Goal: Information Seeking & Learning: Learn about a topic

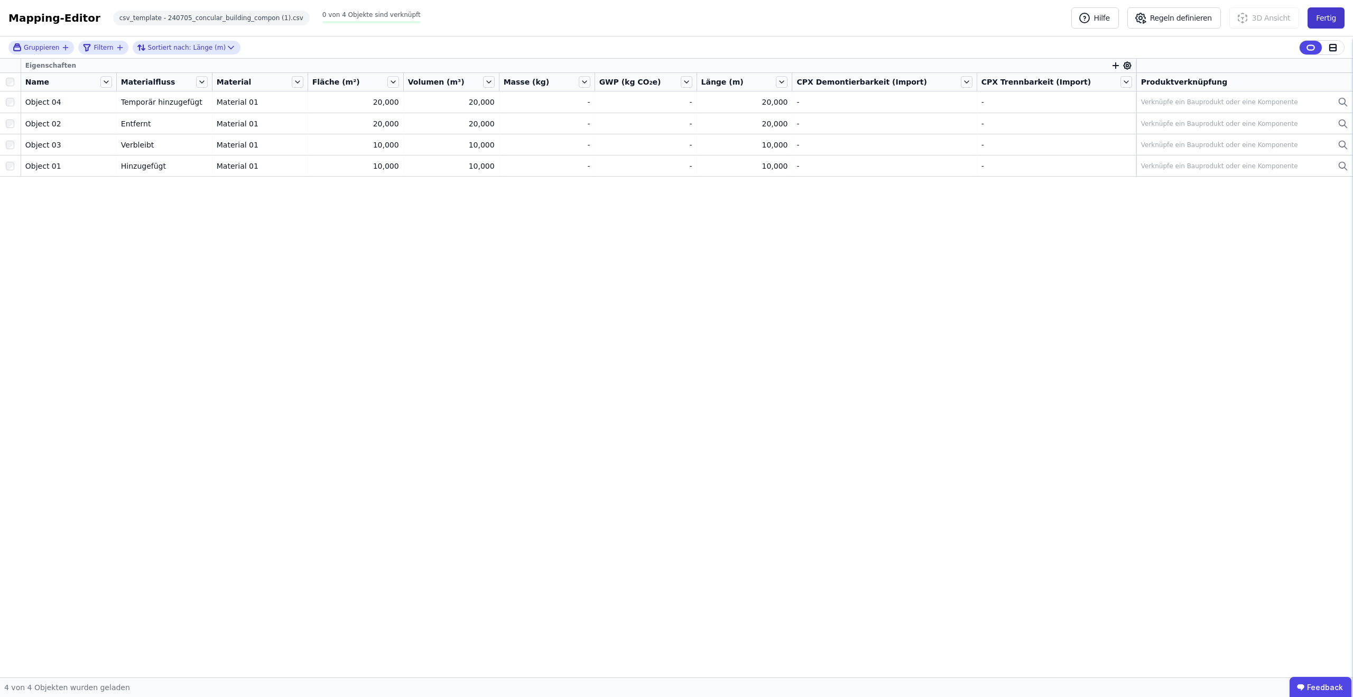
click at [1325, 16] on button "Fertig" at bounding box center [1325, 17] width 37 height 21
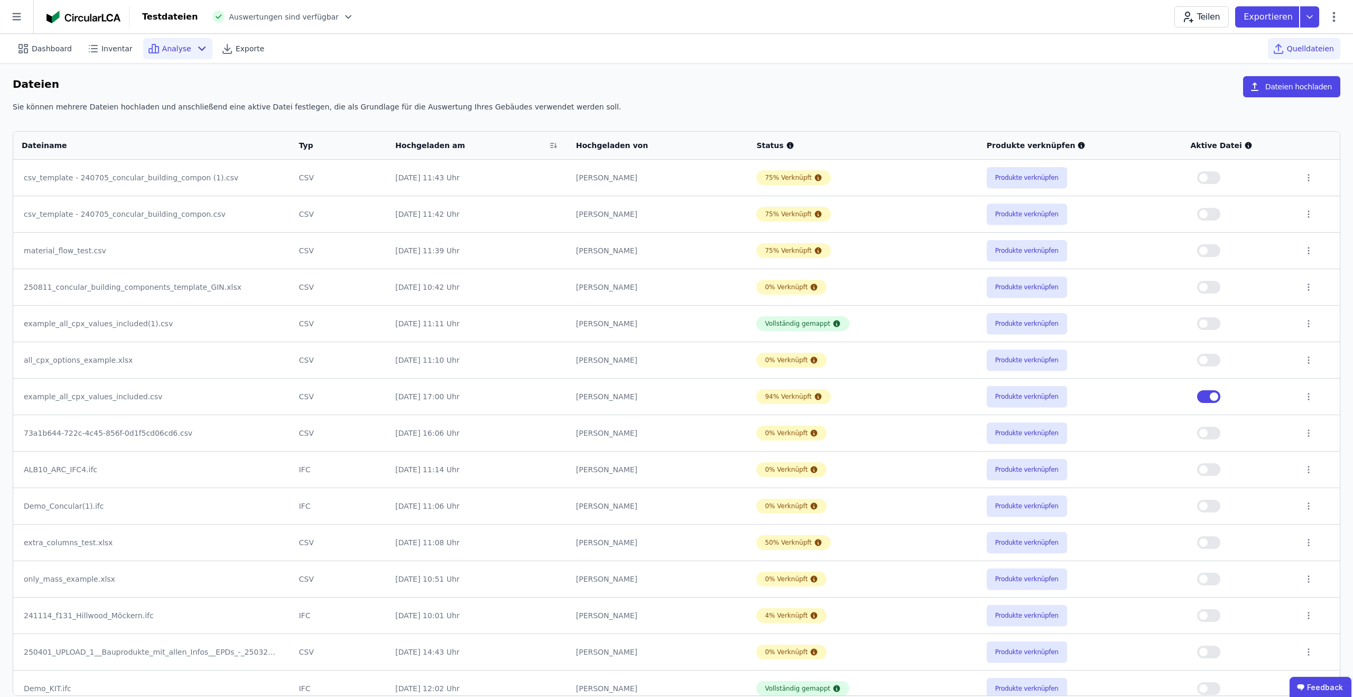
click at [169, 48] on span "Analyse" at bounding box center [176, 48] width 29 height 11
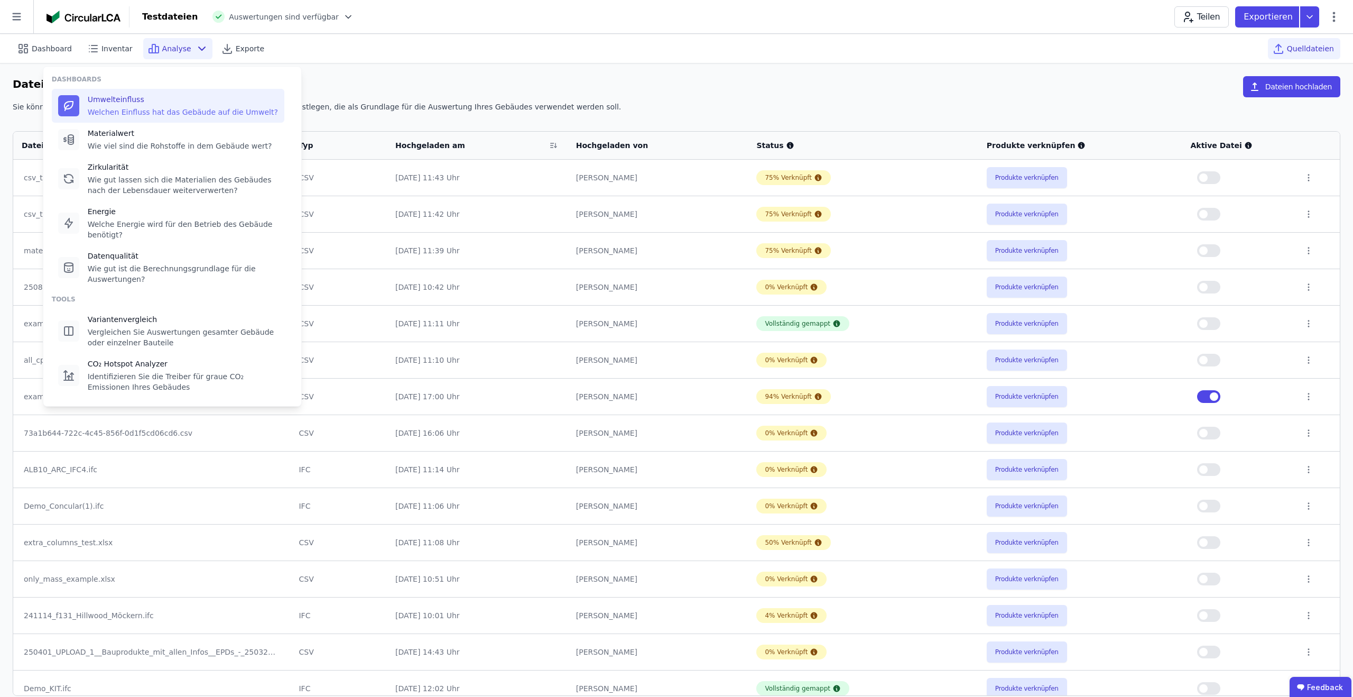
click at [152, 107] on div "Welchen Einfluss hat das Gebäude auf die Umwelt?" at bounding box center [183, 112] width 190 height 11
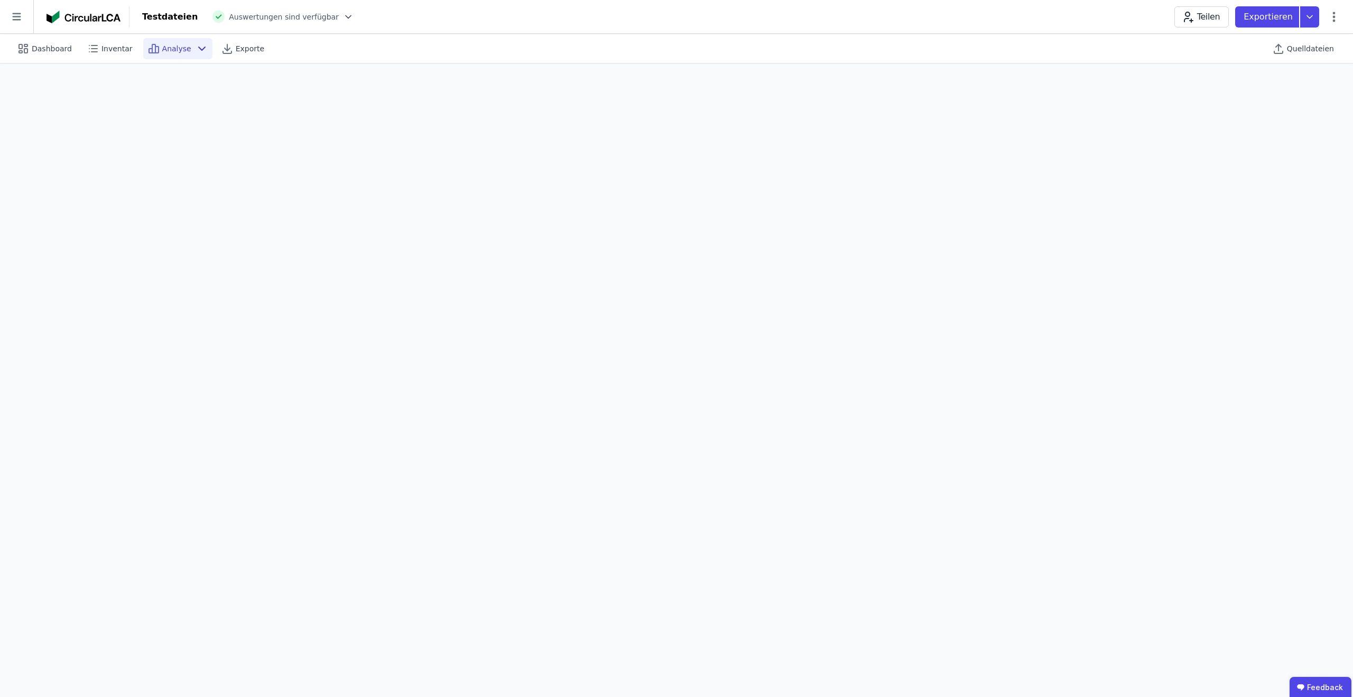
click at [187, 44] on div "Analyse" at bounding box center [177, 48] width 69 height 21
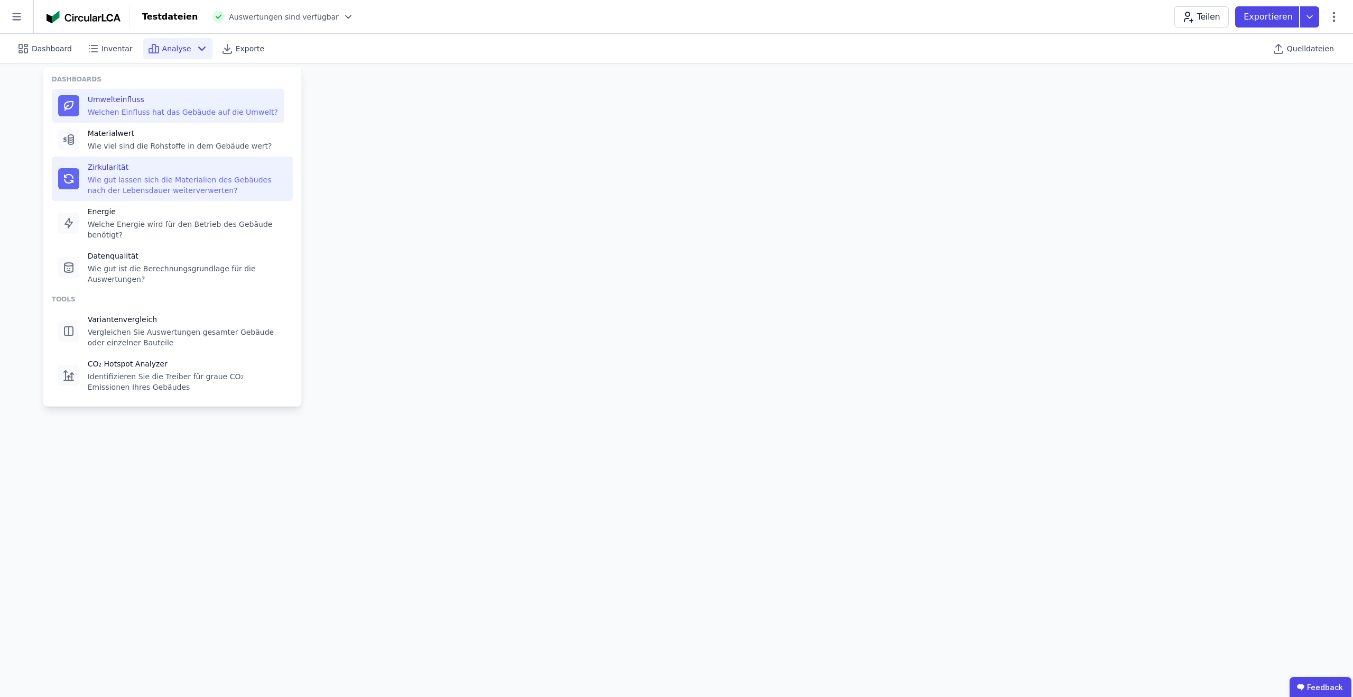
click at [174, 183] on div "Wie gut lassen sich die Materialien des Gebäudes nach der Lebensdauer weiterver…" at bounding box center [187, 184] width 199 height 21
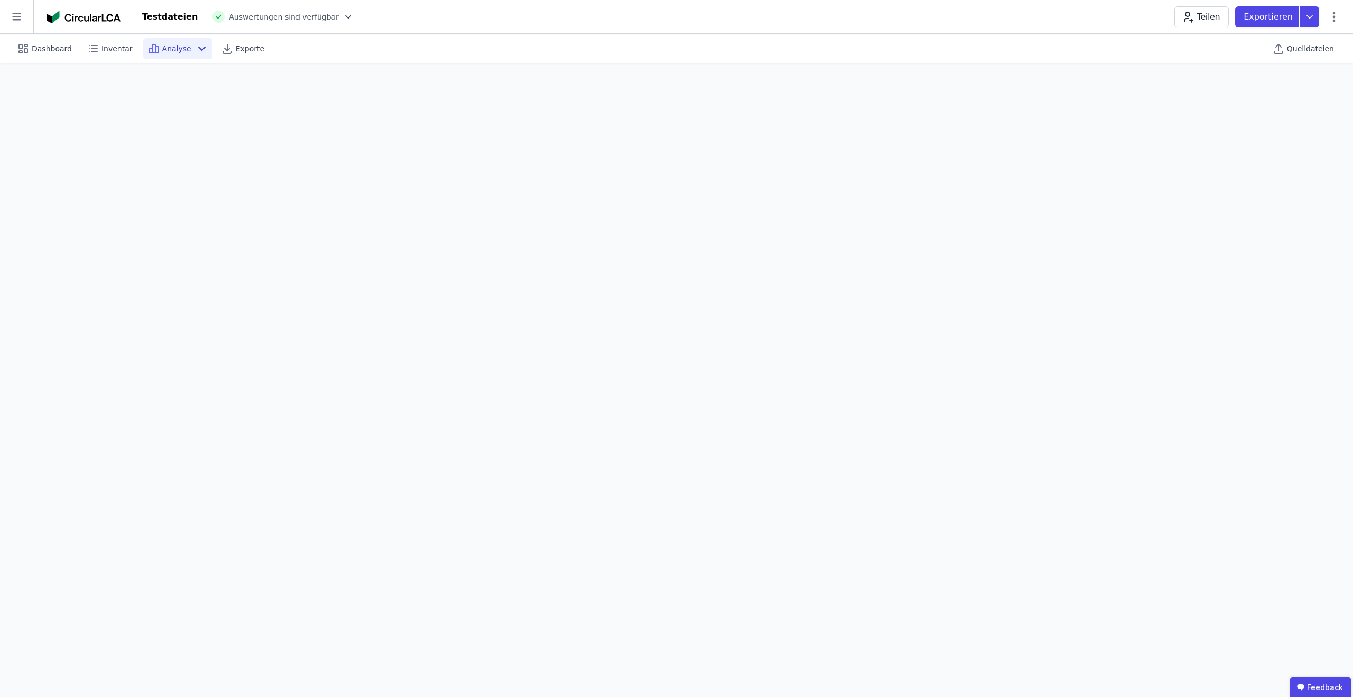
click at [162, 52] on span "Analyse" at bounding box center [176, 48] width 29 height 11
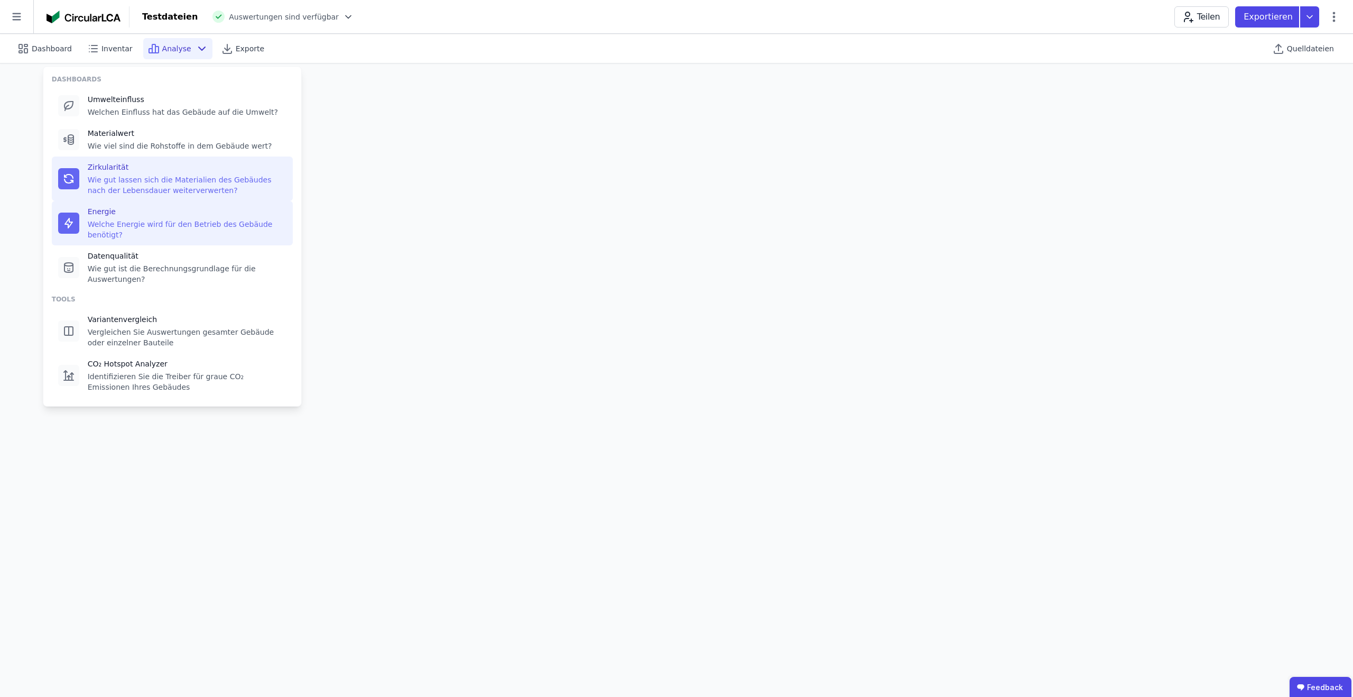
click at [166, 236] on div "Welche Energie wird für den Betrieb des Gebäude benötigt?" at bounding box center [187, 229] width 199 height 21
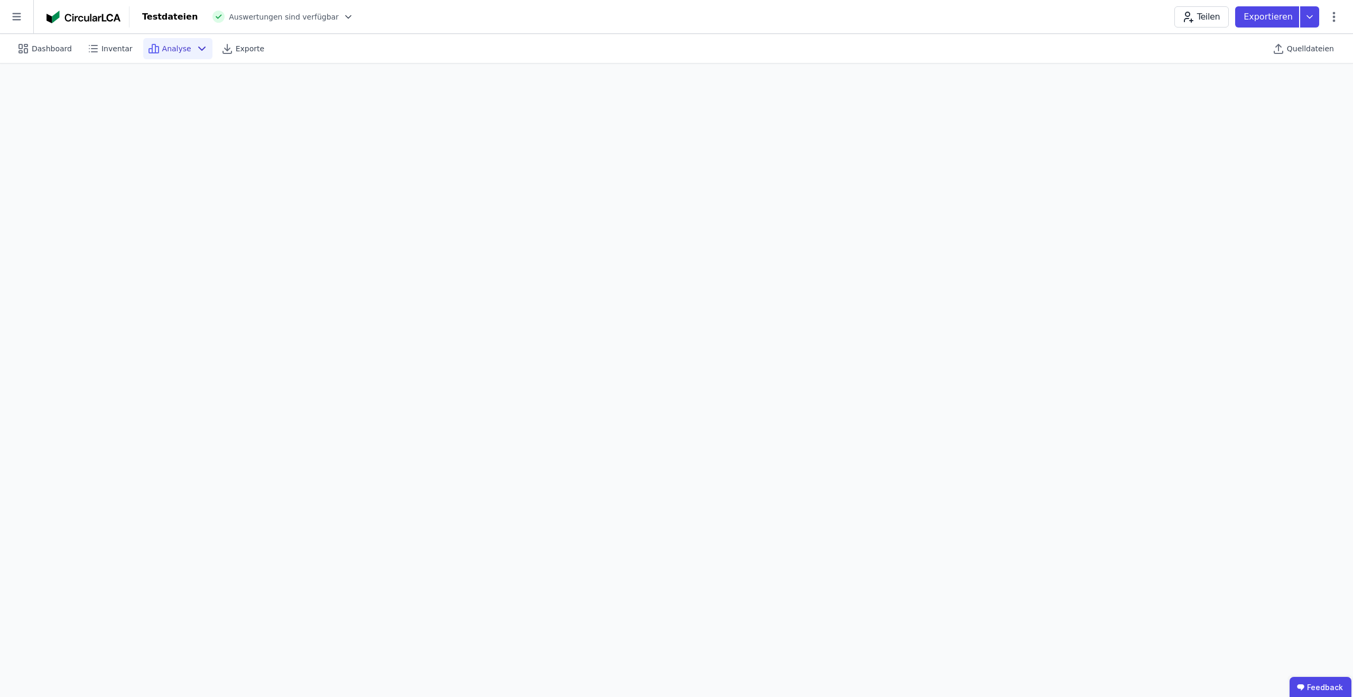
click at [196, 50] on icon at bounding box center [202, 48] width 13 height 13
